Goal: Download file/media

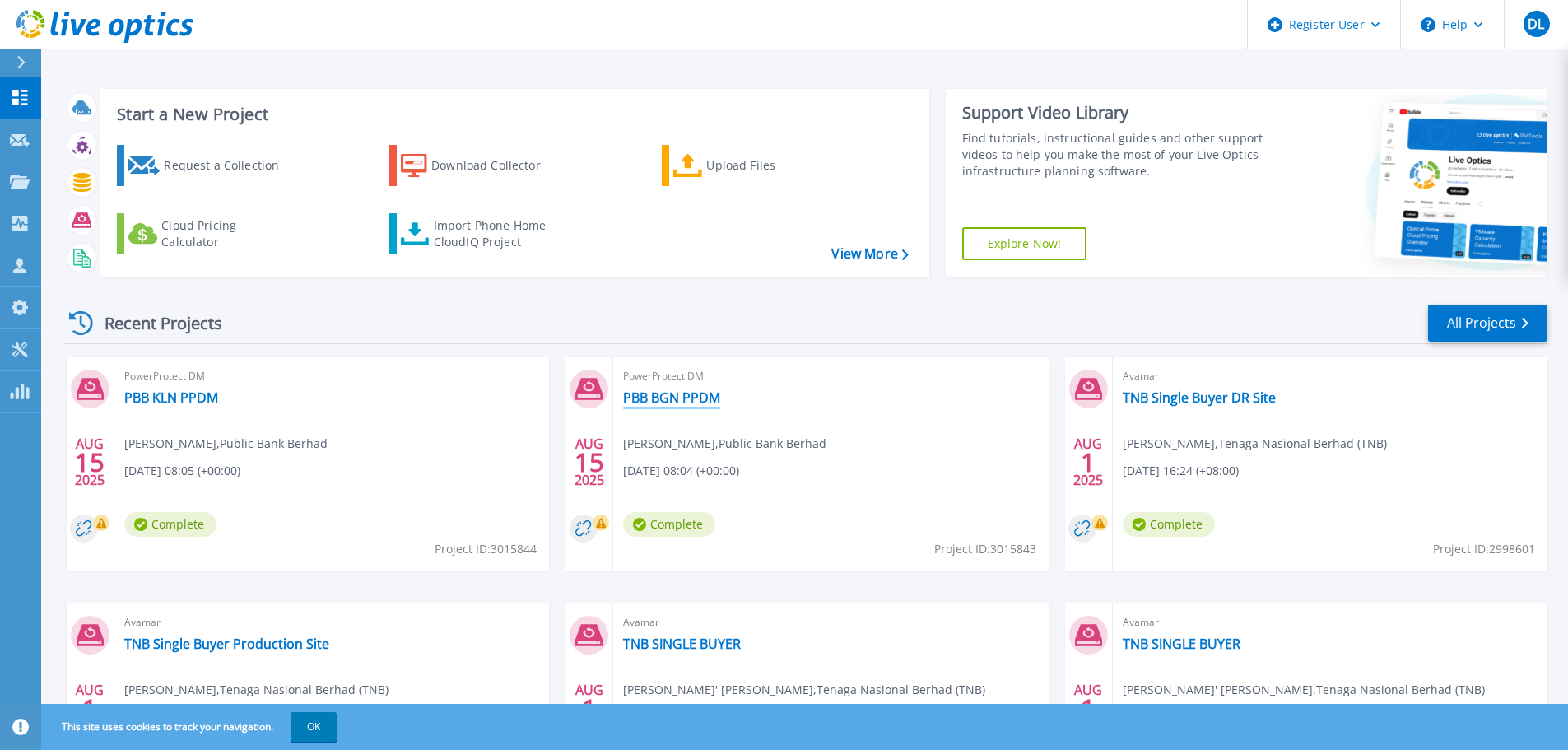
click at [681, 398] on link "PBB BGN PPDM" at bounding box center [672, 398] width 97 height 17
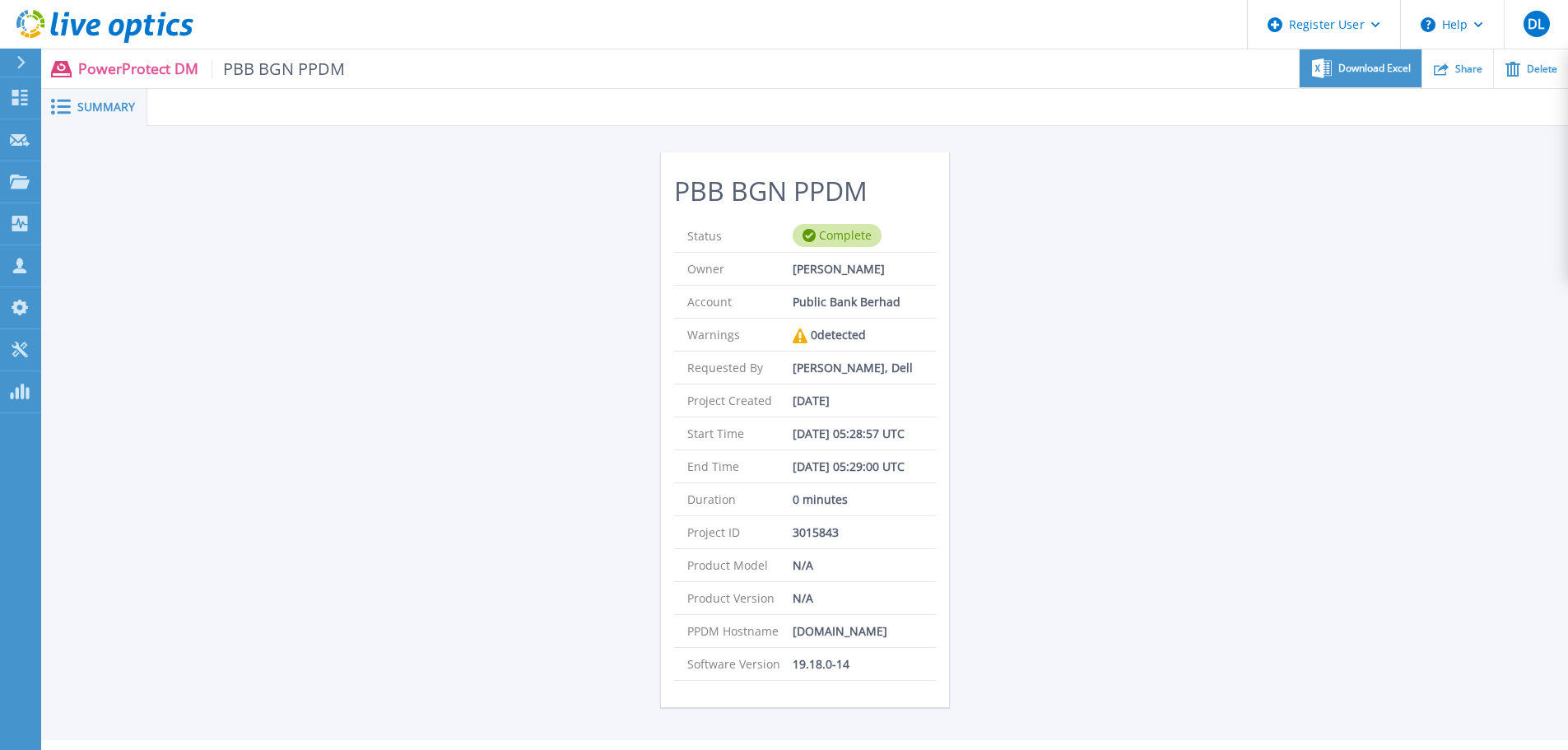
click at [1368, 70] on span "Download Excel" at bounding box center [1375, 69] width 73 height 10
